Goal: Information Seeking & Learning: Find specific fact

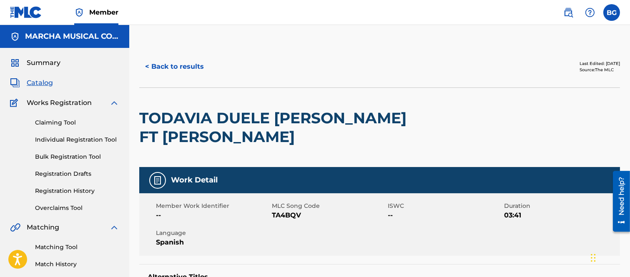
click at [148, 67] on button "< Back to results" at bounding box center [174, 66] width 70 height 21
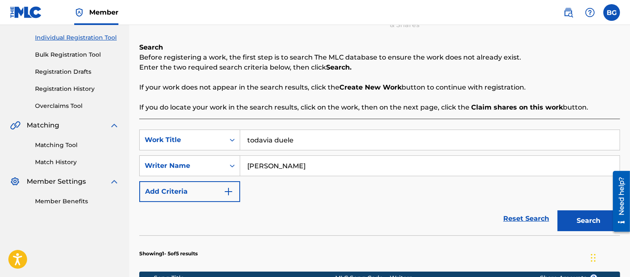
scroll to position [241, 0]
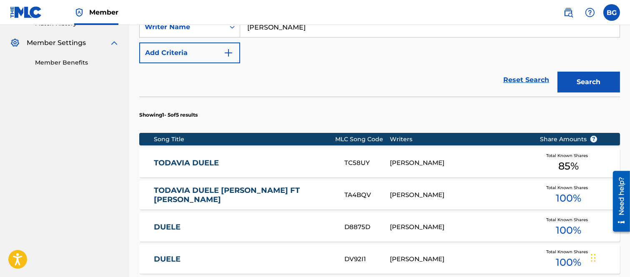
click at [198, 159] on link "TODAVIA DUELE" at bounding box center [243, 163] width 179 height 10
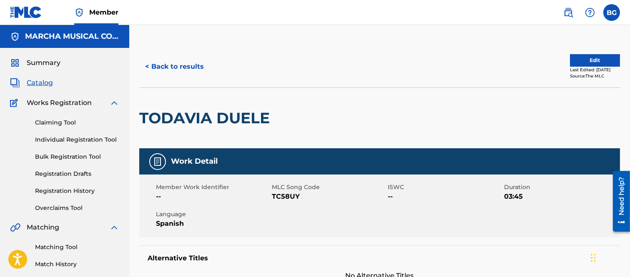
click at [148, 67] on button "< Back to results" at bounding box center [174, 66] width 70 height 21
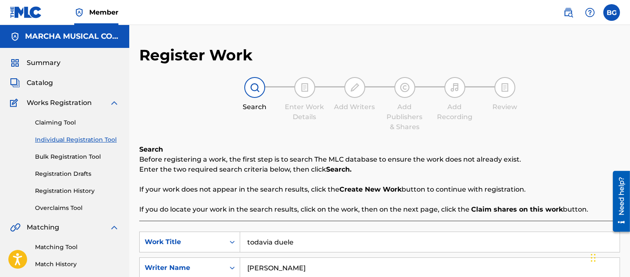
click at [44, 81] on span "Catalog" at bounding box center [40, 83] width 26 height 10
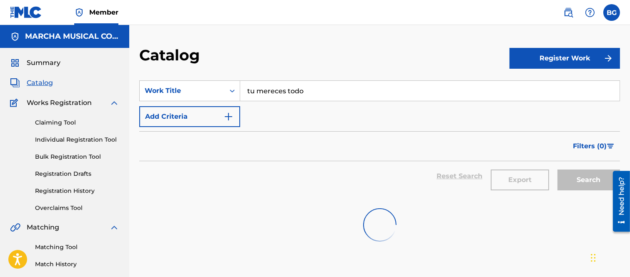
click at [329, 89] on input "tu mereces todo" at bounding box center [430, 91] width 380 height 20
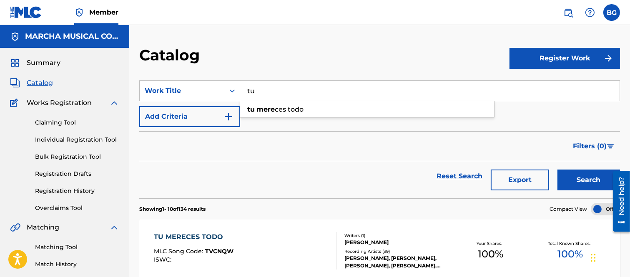
type input "t"
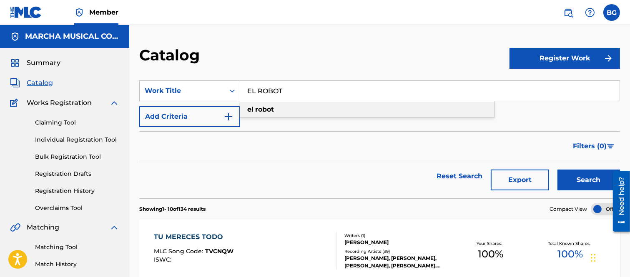
click at [259, 107] on strong "robot" at bounding box center [264, 110] width 19 height 8
type input "el robot"
click at [574, 176] on button "Search" at bounding box center [589, 180] width 63 height 21
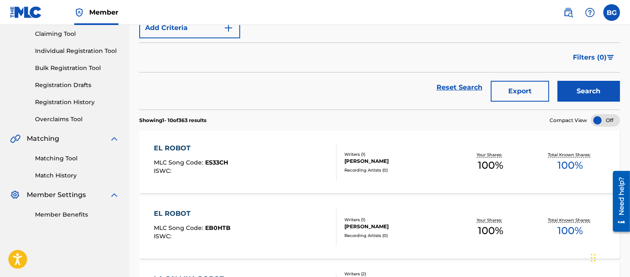
scroll to position [93, 0]
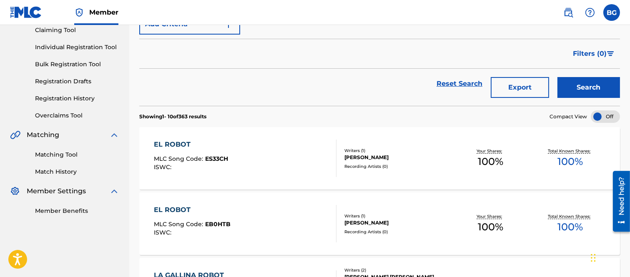
click at [166, 143] on div "EL ROBOT" at bounding box center [191, 145] width 74 height 10
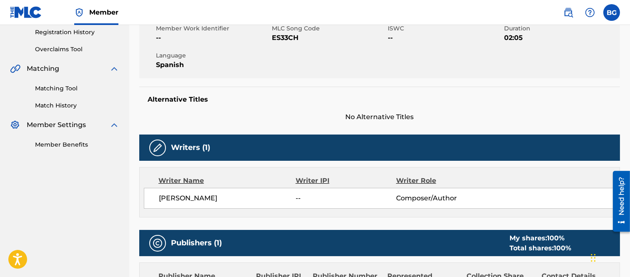
scroll to position [54, 0]
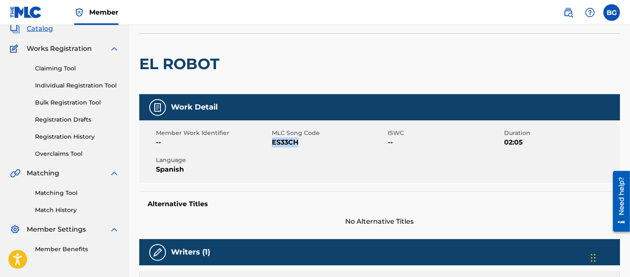
drag, startPoint x: 273, startPoint y: 142, endPoint x: 298, endPoint y: 143, distance: 25.0
click at [298, 143] on span "ES33CH" at bounding box center [329, 143] width 114 height 10
copy span "ES33CH"
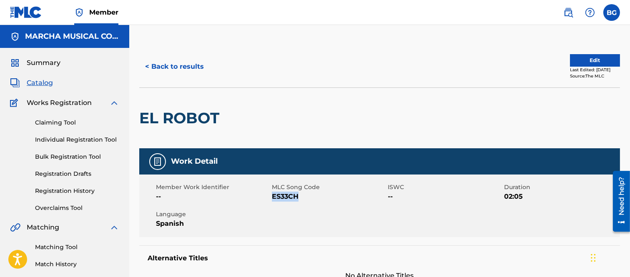
click at [148, 64] on button "< Back to results" at bounding box center [174, 66] width 70 height 21
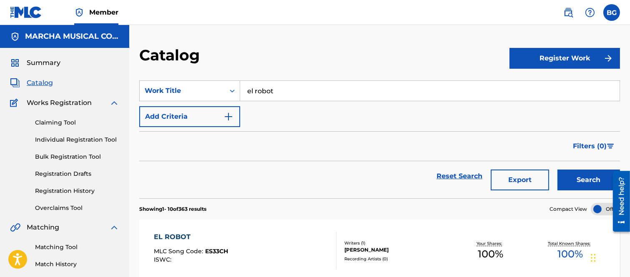
click at [282, 92] on input "el robot" at bounding box center [430, 91] width 380 height 20
type input "e"
click at [256, 107] on strong "pelota" at bounding box center [266, 110] width 22 height 8
type input "la pelota"
drag, startPoint x: 588, startPoint y: 173, endPoint x: 514, endPoint y: 150, distance: 77.8
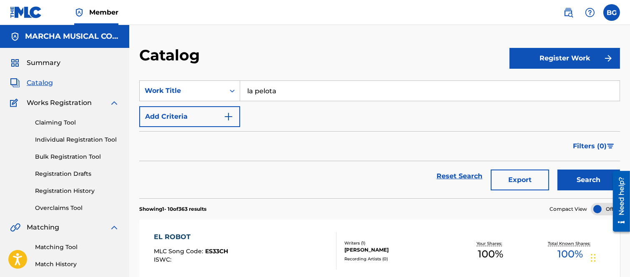
click at [588, 173] on button "Search" at bounding box center [589, 180] width 63 height 21
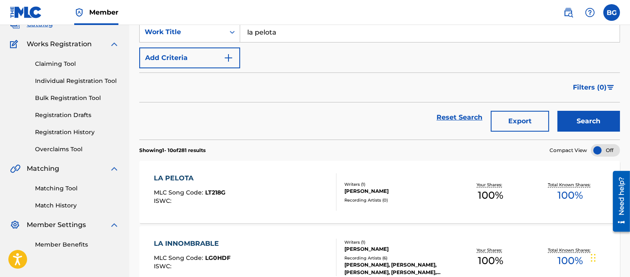
scroll to position [139, 0]
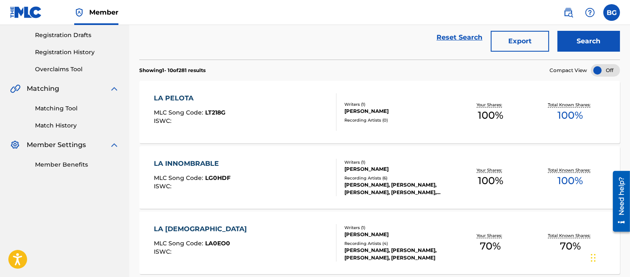
click at [174, 95] on div "LA PELOTA" at bounding box center [190, 98] width 72 height 10
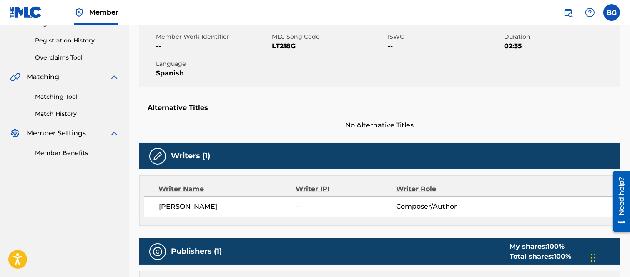
scroll to position [46, 0]
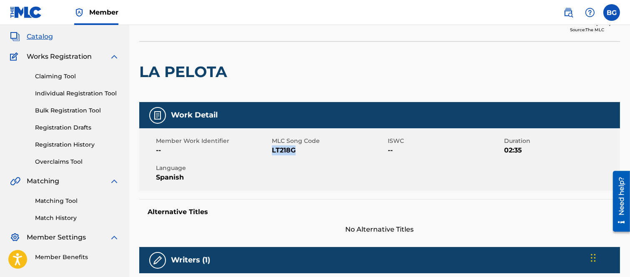
drag, startPoint x: 272, startPoint y: 151, endPoint x: 294, endPoint y: 151, distance: 22.5
click at [294, 151] on span "LT218G" at bounding box center [329, 151] width 114 height 10
copy span "LT218G"
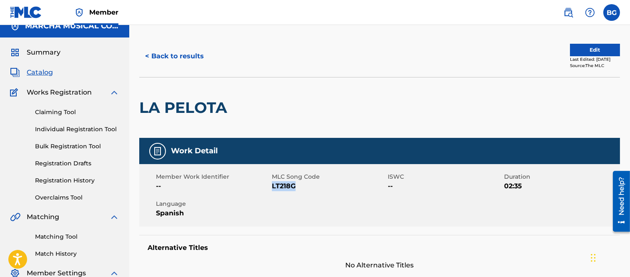
scroll to position [0, 0]
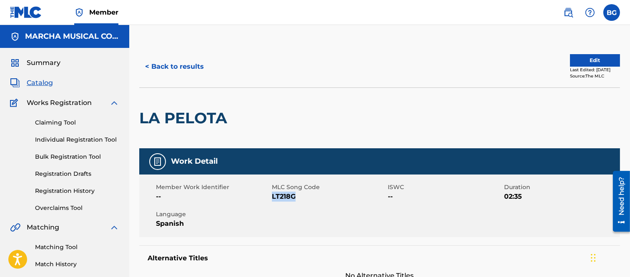
click at [148, 65] on button "< Back to results" at bounding box center [174, 66] width 70 height 21
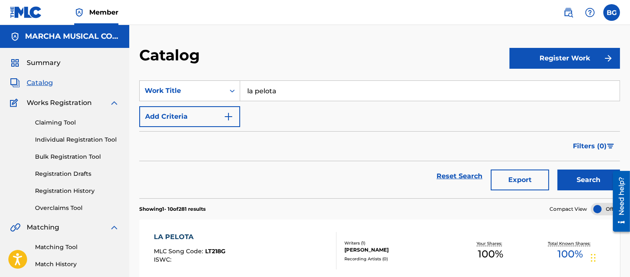
click at [284, 88] on input "la pelota" at bounding box center [430, 91] width 380 height 20
click at [284, 109] on span "lulu" at bounding box center [282, 110] width 13 height 8
type input "la patita lulu"
click at [595, 177] on button "Search" at bounding box center [589, 180] width 63 height 21
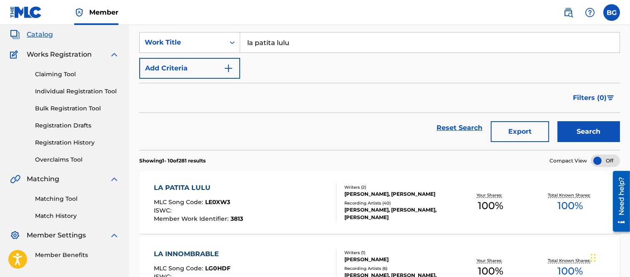
scroll to position [93, 0]
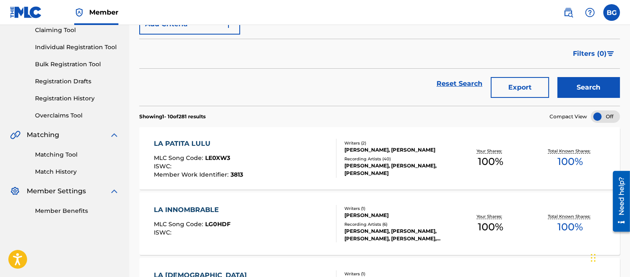
click at [185, 143] on div "LA PATITA LULU" at bounding box center [198, 144] width 89 height 10
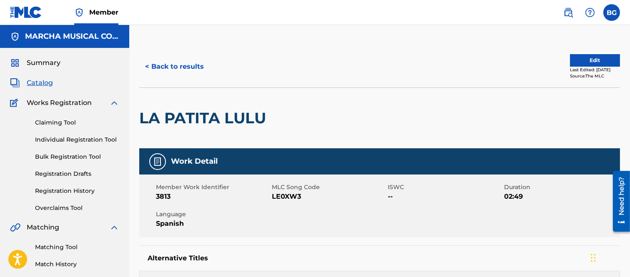
click at [148, 65] on button "< Back to results" at bounding box center [174, 66] width 70 height 21
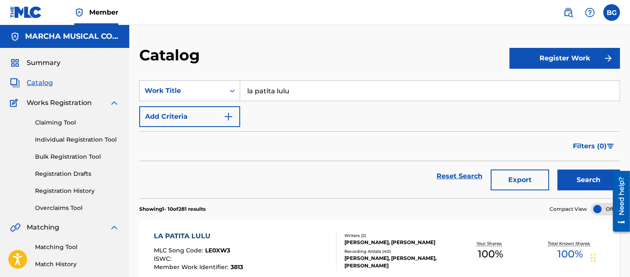
click at [68, 140] on link "Individual Registration Tool" at bounding box center [77, 140] width 84 height 9
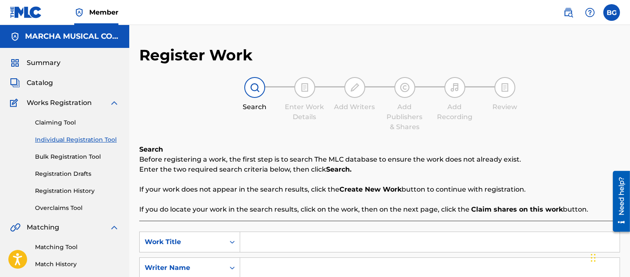
click at [276, 242] on input "Search Form" at bounding box center [430, 242] width 380 height 20
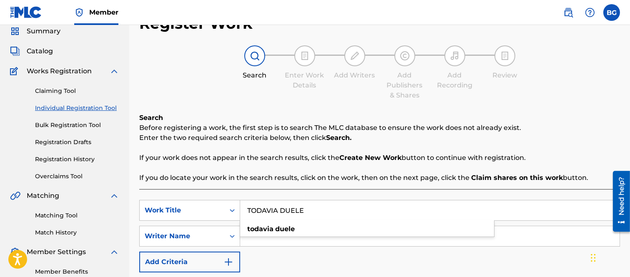
scroll to position [46, 0]
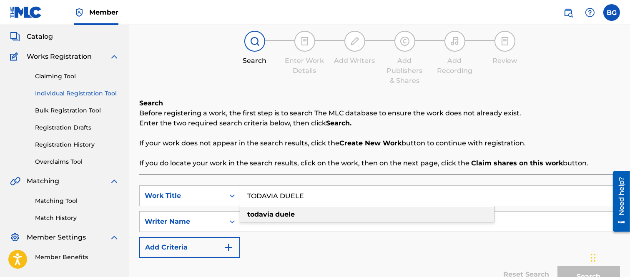
click at [279, 213] on strong "duele" at bounding box center [285, 215] width 20 height 8
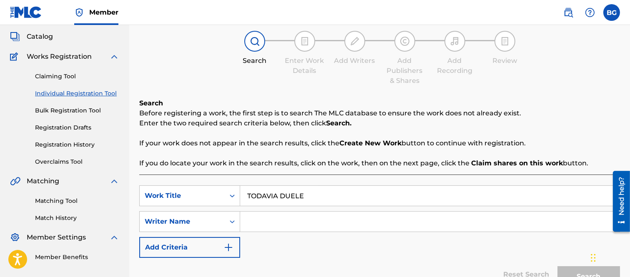
type input "todavia duele"
click at [259, 222] on input "Search Form" at bounding box center [430, 222] width 380 height 20
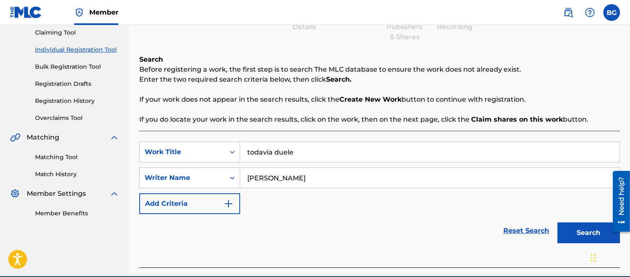
scroll to position [129, 0]
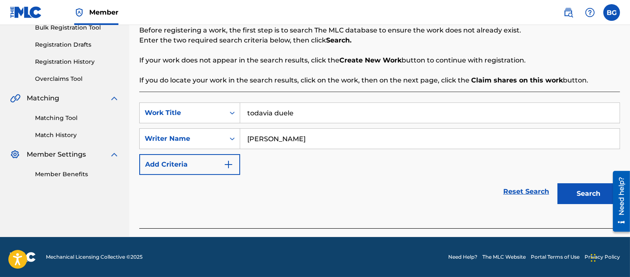
type input "[PERSON_NAME]"
click at [588, 192] on button "Search" at bounding box center [589, 194] width 63 height 21
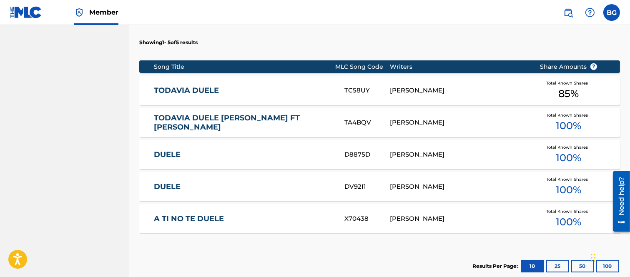
scroll to position [314, 0]
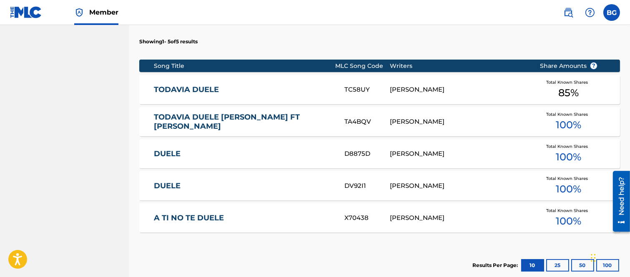
click at [199, 121] on link "TODAVIA DUELE [PERSON_NAME] FT [PERSON_NAME]" at bounding box center [243, 122] width 179 height 19
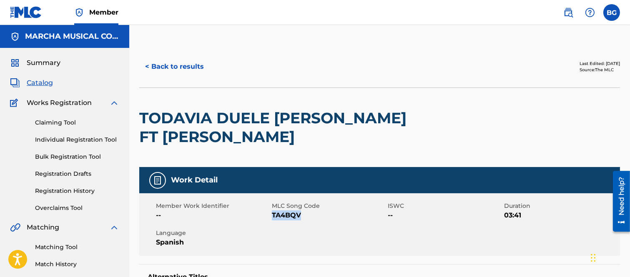
drag, startPoint x: 273, startPoint y: 214, endPoint x: 301, endPoint y: 214, distance: 27.9
click at [301, 214] on span "TA4BQV" at bounding box center [329, 216] width 114 height 10
copy span "TA4BQV"
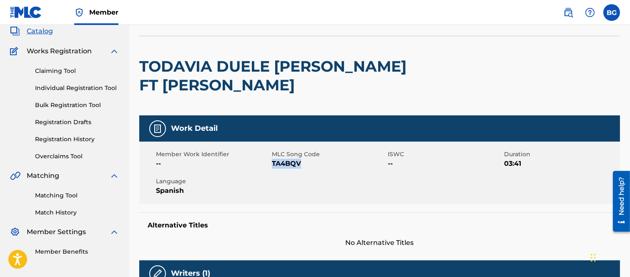
scroll to position [139, 0]
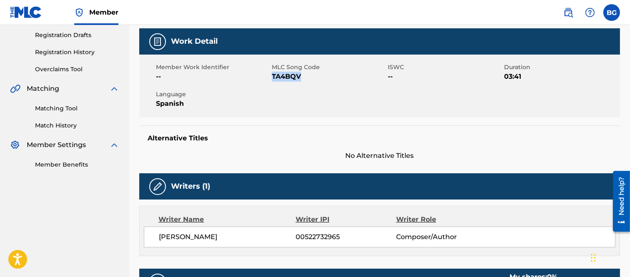
click at [327, 98] on div "Member Work Identifier -- MLC Song Code TA4BQV ISWC -- Duration 03:41 Language …" at bounding box center [379, 86] width 481 height 63
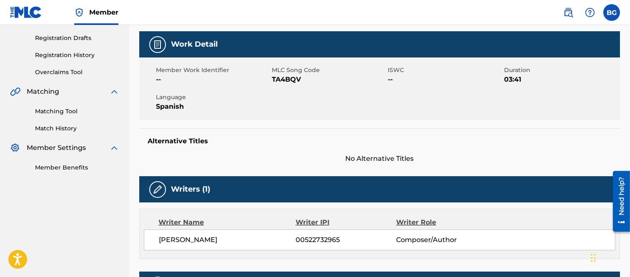
scroll to position [0, 0]
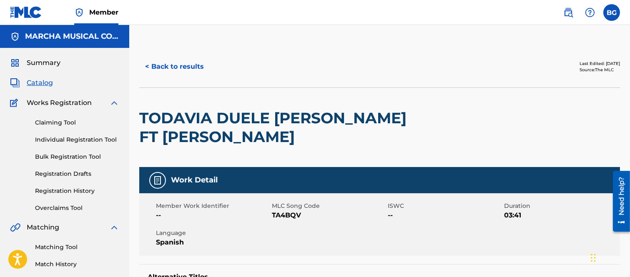
click at [148, 65] on button "< Back to results" at bounding box center [174, 66] width 70 height 21
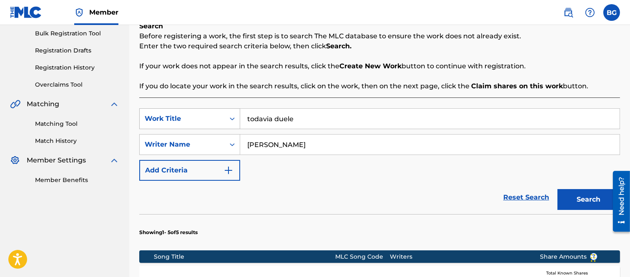
scroll to position [288, 0]
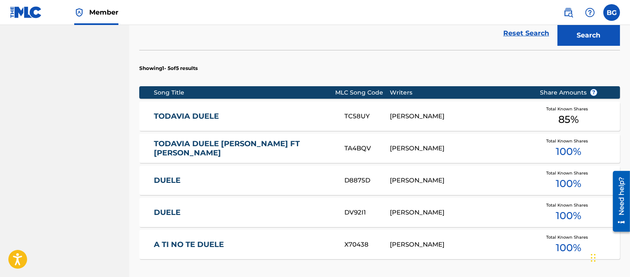
click at [198, 117] on link "TODAVIA DUELE" at bounding box center [243, 117] width 179 height 10
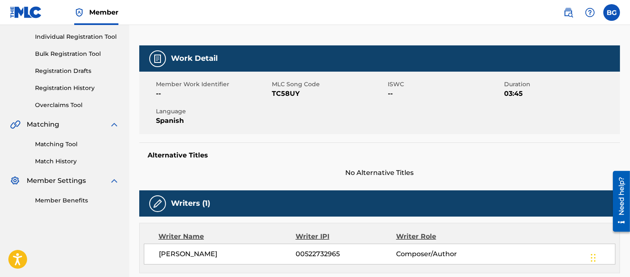
scroll to position [93, 0]
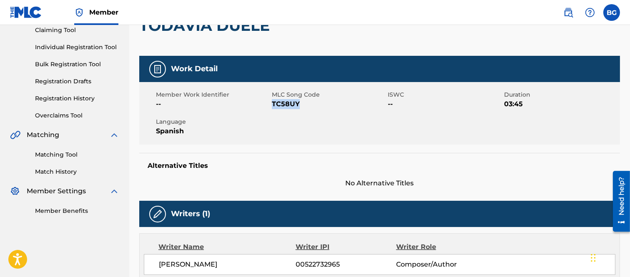
drag, startPoint x: 272, startPoint y: 103, endPoint x: 298, endPoint y: 103, distance: 26.3
click at [298, 103] on span "TC58UY" at bounding box center [329, 104] width 114 height 10
copy span "TC58UY"
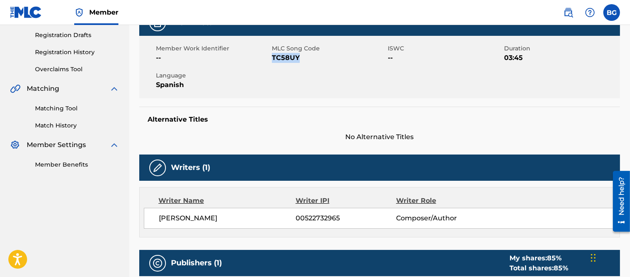
scroll to position [0, 0]
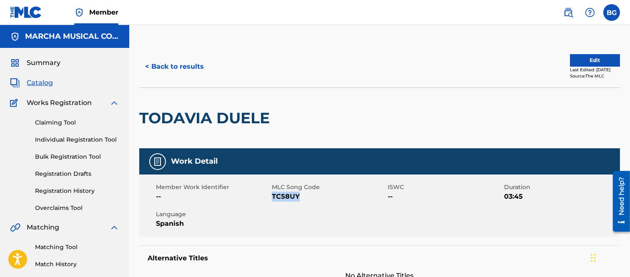
click at [147, 65] on button "< Back to results" at bounding box center [174, 66] width 70 height 21
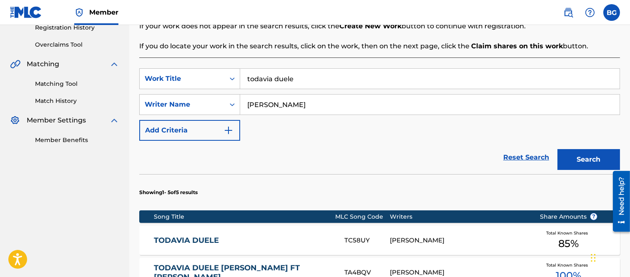
scroll to position [288, 0]
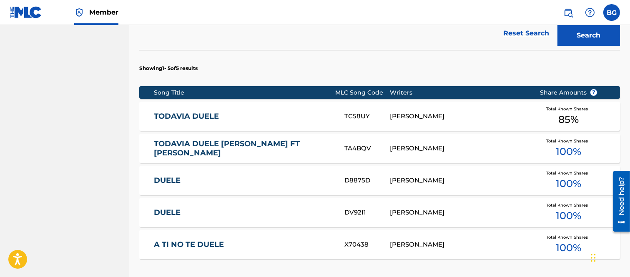
click at [210, 150] on link "TODAVIA DUELE [PERSON_NAME] FT [PERSON_NAME]" at bounding box center [243, 148] width 179 height 19
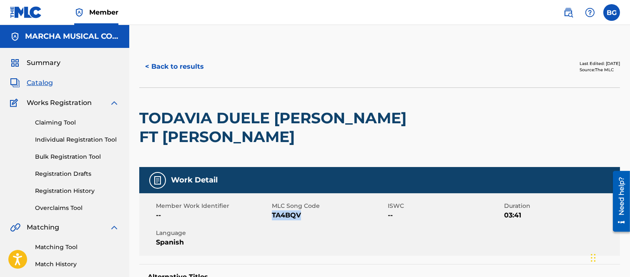
drag, startPoint x: 272, startPoint y: 215, endPoint x: 302, endPoint y: 215, distance: 29.6
click at [302, 215] on span "TA4BQV" at bounding box center [329, 216] width 114 height 10
copy span "TA4BQV"
click at [228, 52] on div "< Back to results Last Edited: [DATE] Source: The MLC" at bounding box center [379, 67] width 481 height 42
click at [148, 65] on button "< Back to results" at bounding box center [174, 66] width 70 height 21
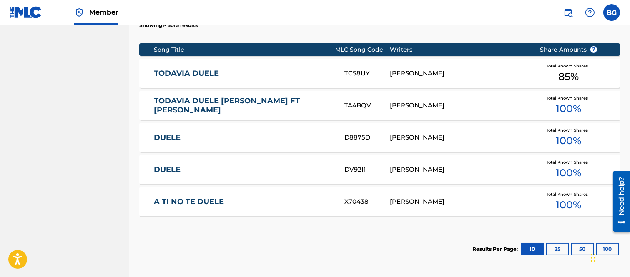
scroll to position [334, 0]
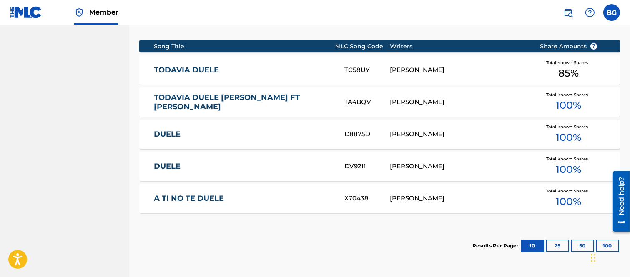
click at [199, 68] on link "TODAVIA DUELE" at bounding box center [243, 70] width 179 height 10
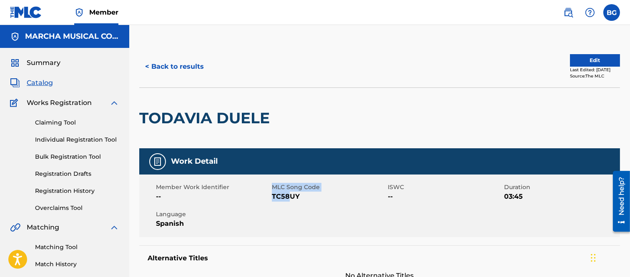
drag, startPoint x: 271, startPoint y: 195, endPoint x: 289, endPoint y: 196, distance: 18.0
click at [289, 196] on div "Member Work Identifier -- MLC Song Code TC58UY ISWC -- Duration 03:45 Language …" at bounding box center [379, 206] width 481 height 63
click at [300, 201] on span "TC58UY" at bounding box center [329, 197] width 114 height 10
drag, startPoint x: 273, startPoint y: 197, endPoint x: 299, endPoint y: 195, distance: 25.5
click at [299, 195] on span "TC58UY" at bounding box center [329, 197] width 114 height 10
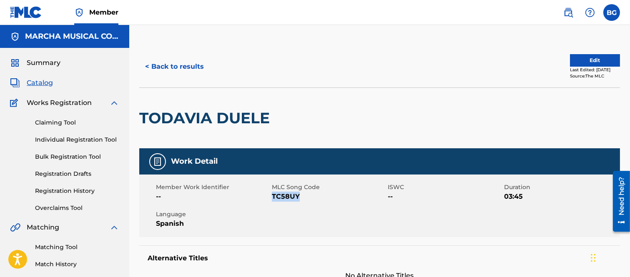
copy span "TC58UY"
click at [275, 58] on div "< Back to results" at bounding box center [259, 66] width 241 height 21
click at [148, 65] on button "< Back to results" at bounding box center [174, 66] width 70 height 21
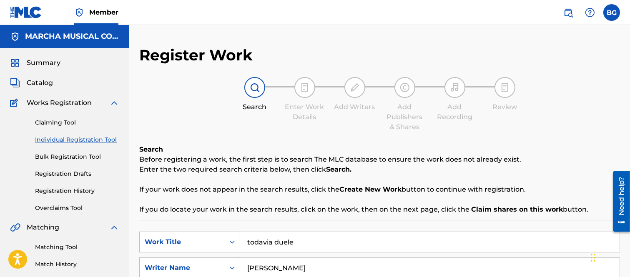
click at [611, 11] on label at bounding box center [611, 12] width 17 height 17
click at [612, 13] on input "BG Bertha Alicia Garza [EMAIL_ADDRESS][PERSON_NAME][DOMAIN_NAME] Notification P…" at bounding box center [612, 13] width 0 height 0
click at [538, 117] on p "Log out" at bounding box center [531, 118] width 20 height 8
click at [612, 13] on input "BG Bertha Alicia Garza [EMAIL_ADDRESS][PERSON_NAME][DOMAIN_NAME] Notification P…" at bounding box center [612, 13] width 0 height 0
